Goal: Information Seeking & Learning: Understand process/instructions

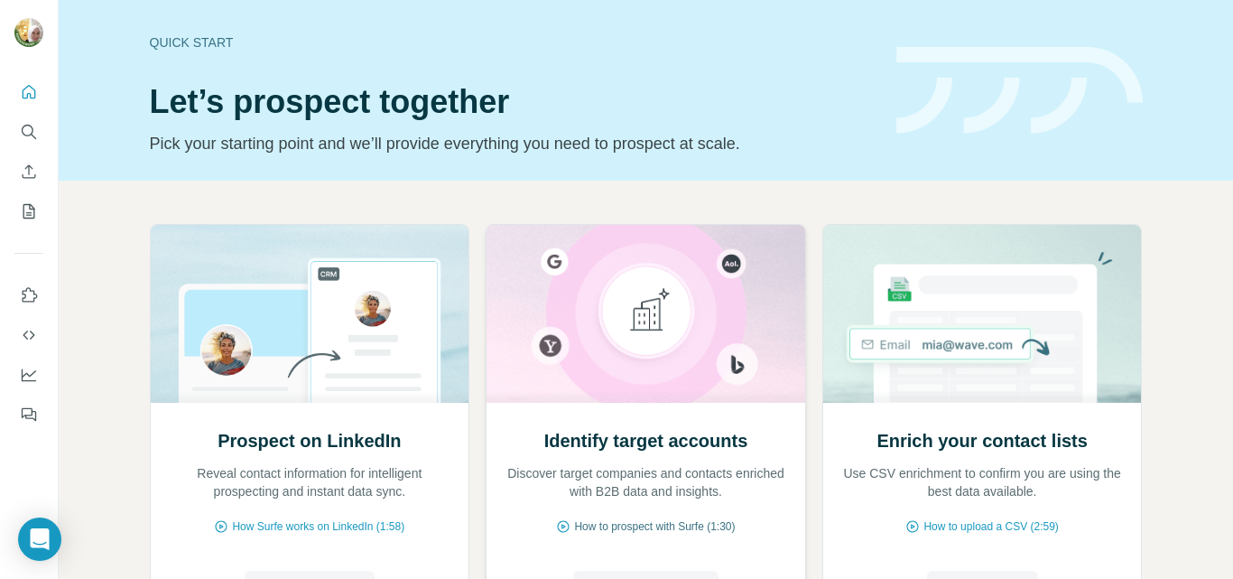
click at [689, 530] on span "How to prospect with Surfe (1:30)" at bounding box center [654, 526] width 161 height 16
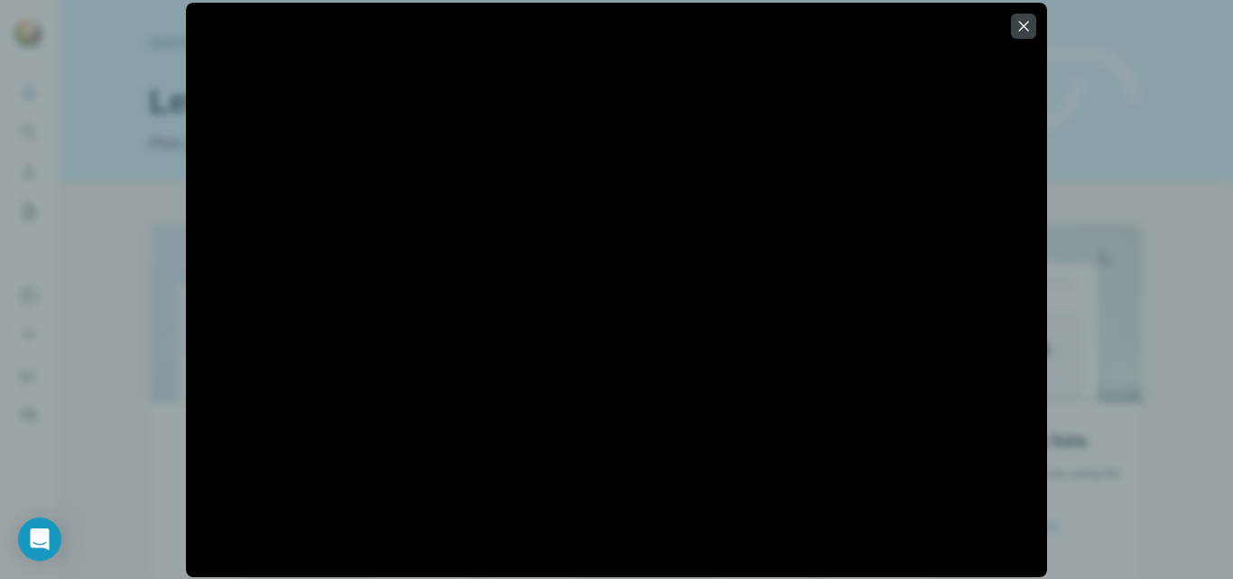
click at [1019, 22] on icon "button" at bounding box center [1024, 26] width 10 height 10
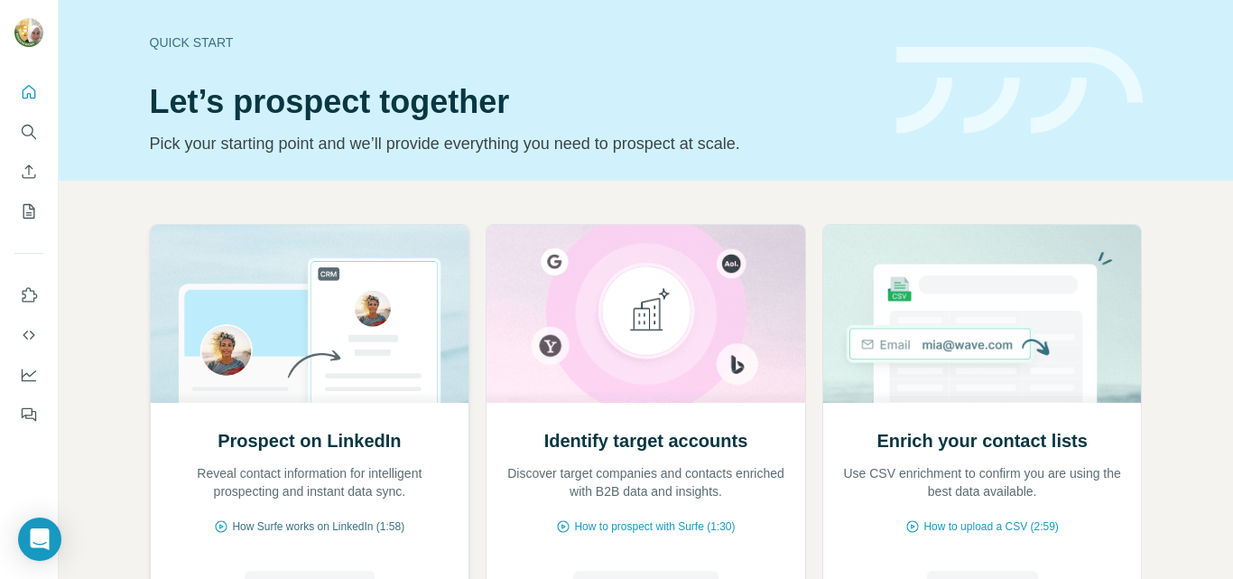
click at [282, 527] on span "How Surfe works on LinkedIn (1:58)" at bounding box center [318, 526] width 172 height 16
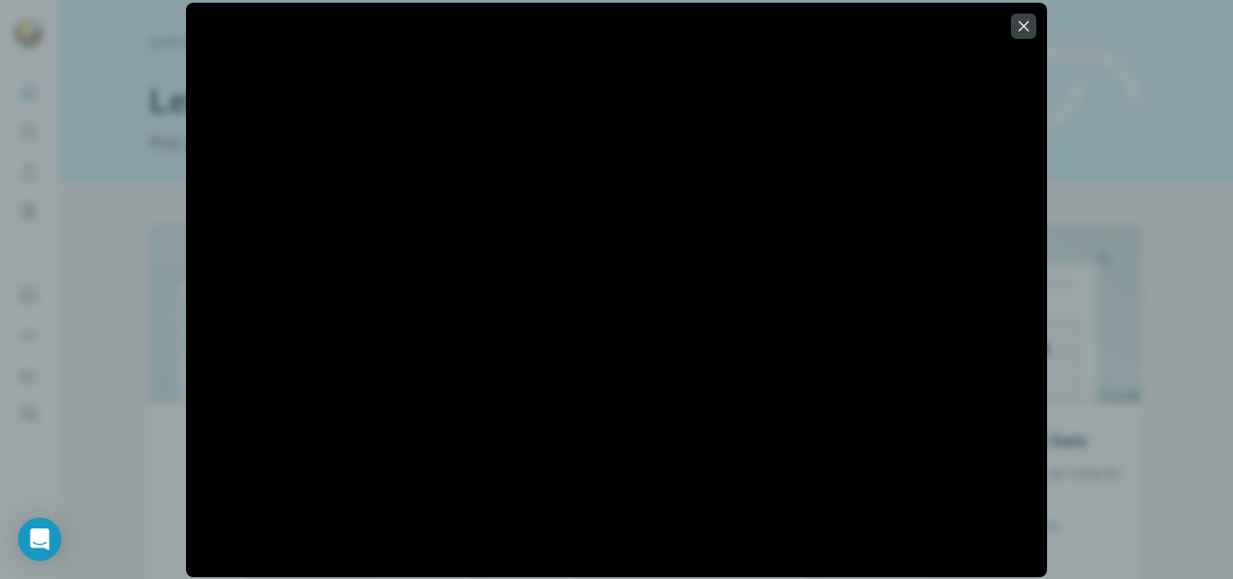
click at [1025, 25] on icon "button" at bounding box center [1024, 26] width 18 height 18
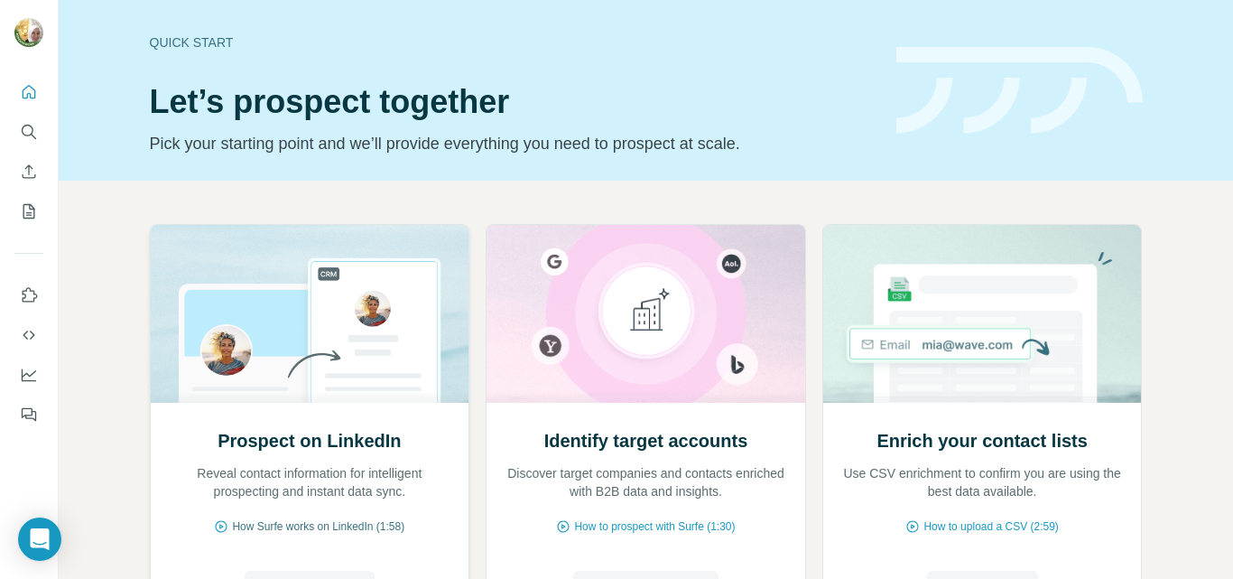
click at [368, 524] on span "How Surfe works on LinkedIn (1:58)" at bounding box center [318, 526] width 172 height 16
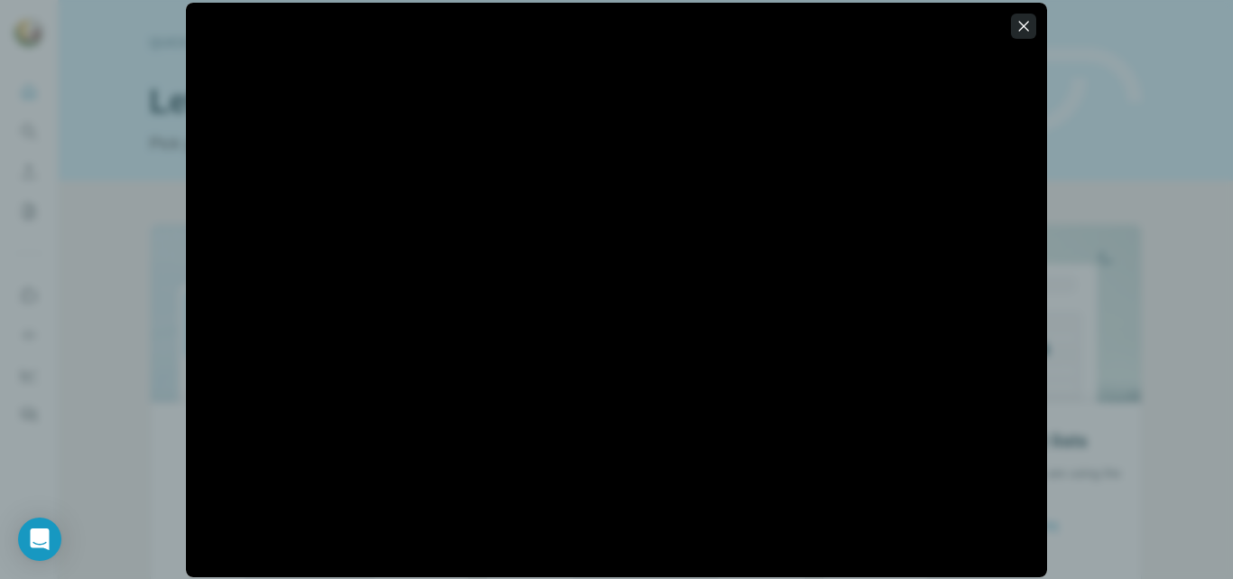
click at [1023, 23] on icon "button" at bounding box center [1024, 26] width 18 height 18
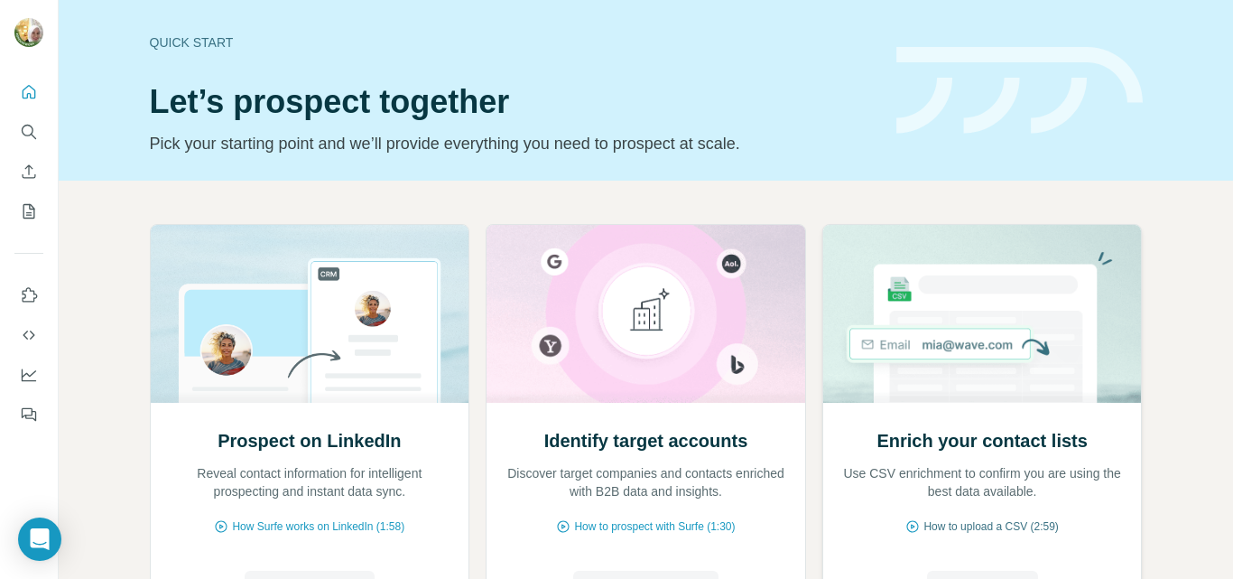
click at [1015, 527] on span "How to upload a CSV (2:59)" at bounding box center [991, 526] width 135 height 16
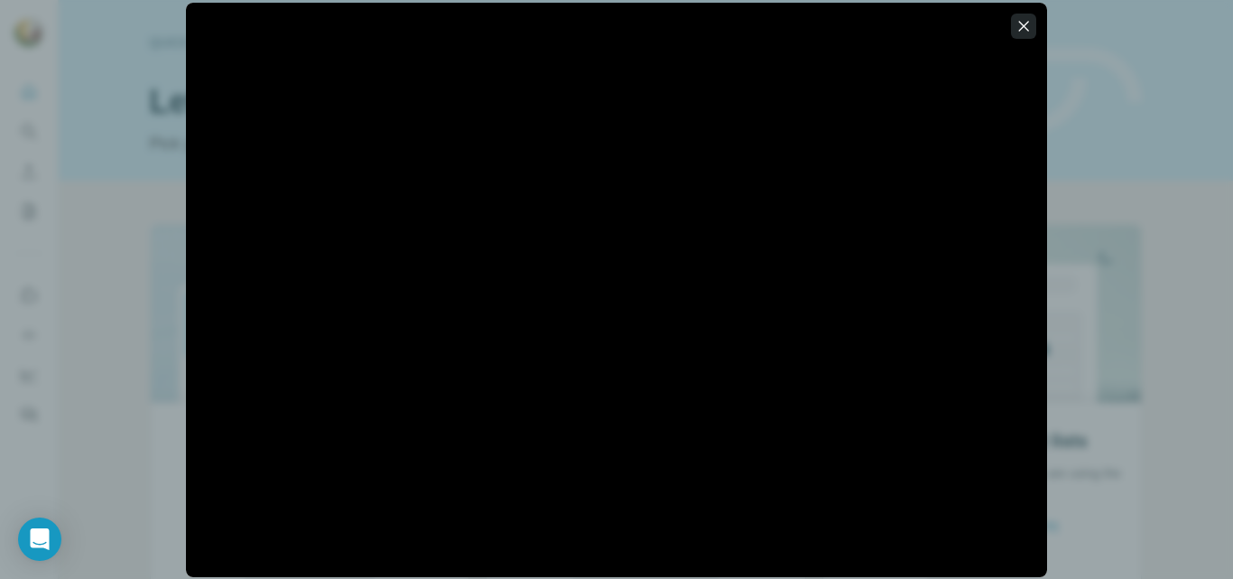
click at [1024, 26] on icon "button" at bounding box center [1024, 26] width 10 height 10
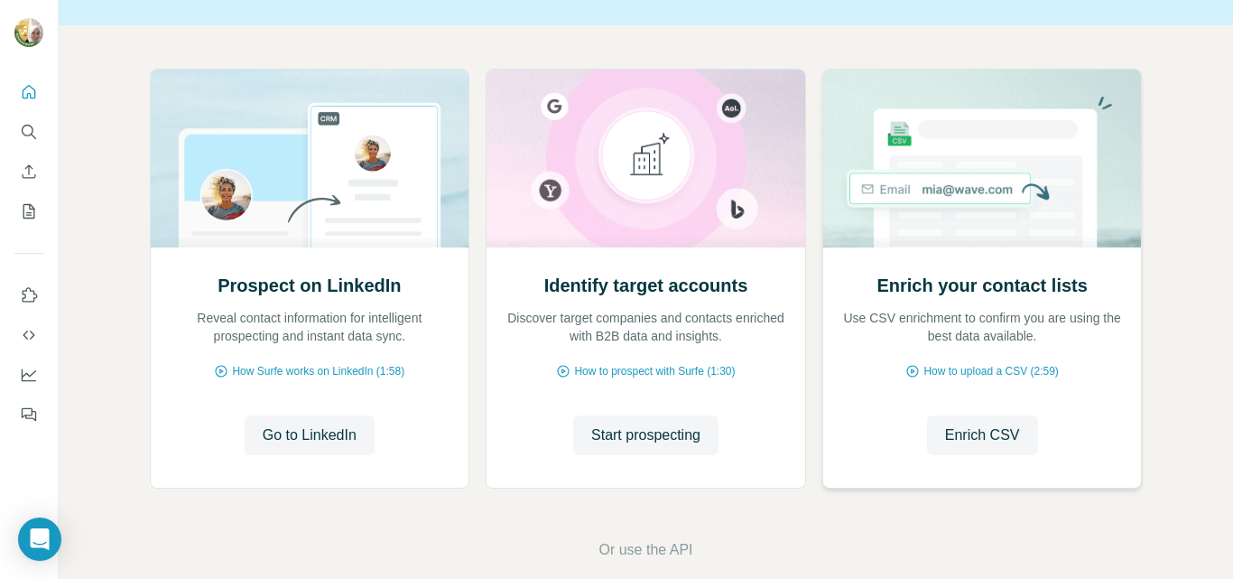
scroll to position [181, 0]
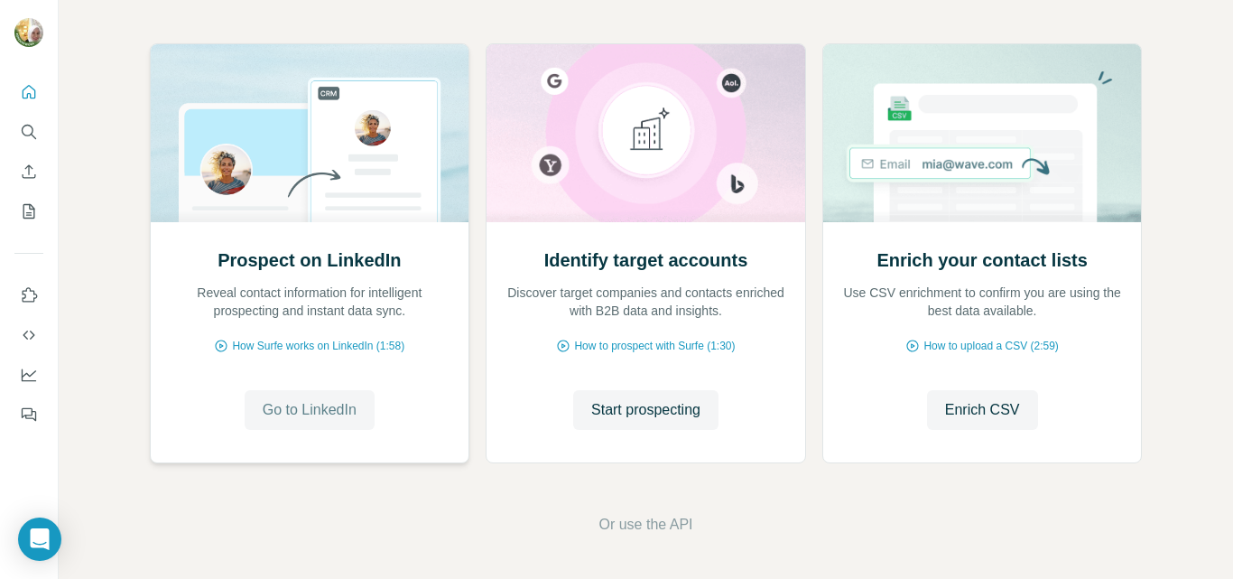
click at [295, 408] on span "Go to LinkedIn" at bounding box center [310, 410] width 94 height 22
click at [303, 413] on span "Go to LinkedIn" at bounding box center [310, 410] width 94 height 22
